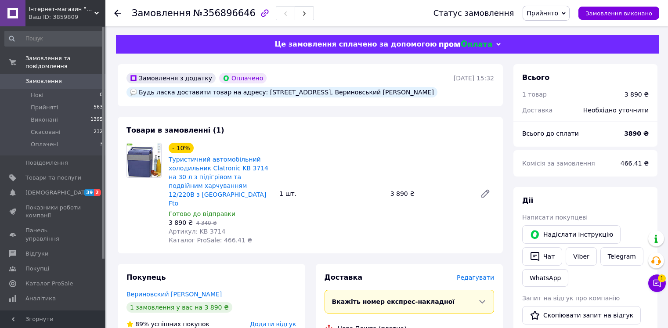
scroll to position [176, 0]
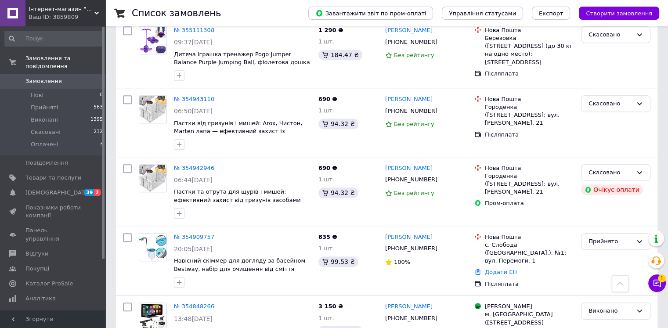
scroll to position [3906, 0]
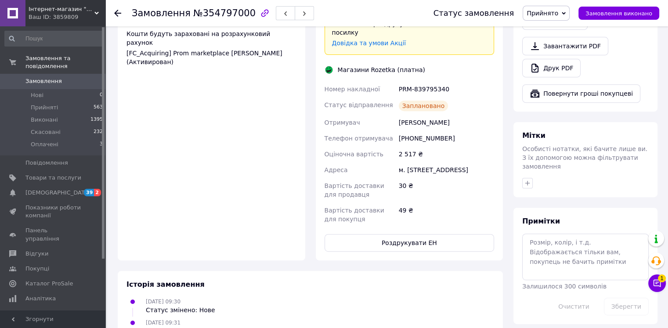
scroll to position [351, 0]
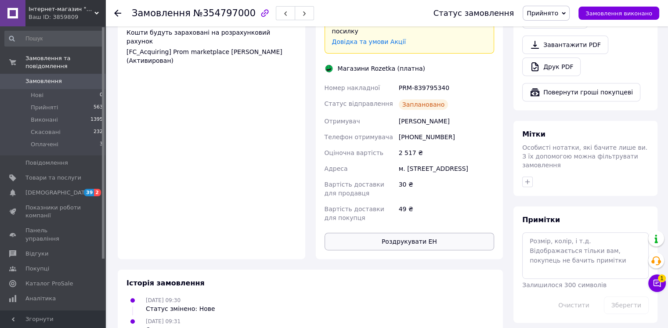
click at [436, 234] on button "Роздрукувати ЕН" at bounding box center [409, 242] width 170 height 18
